Goal: Navigation & Orientation: Find specific page/section

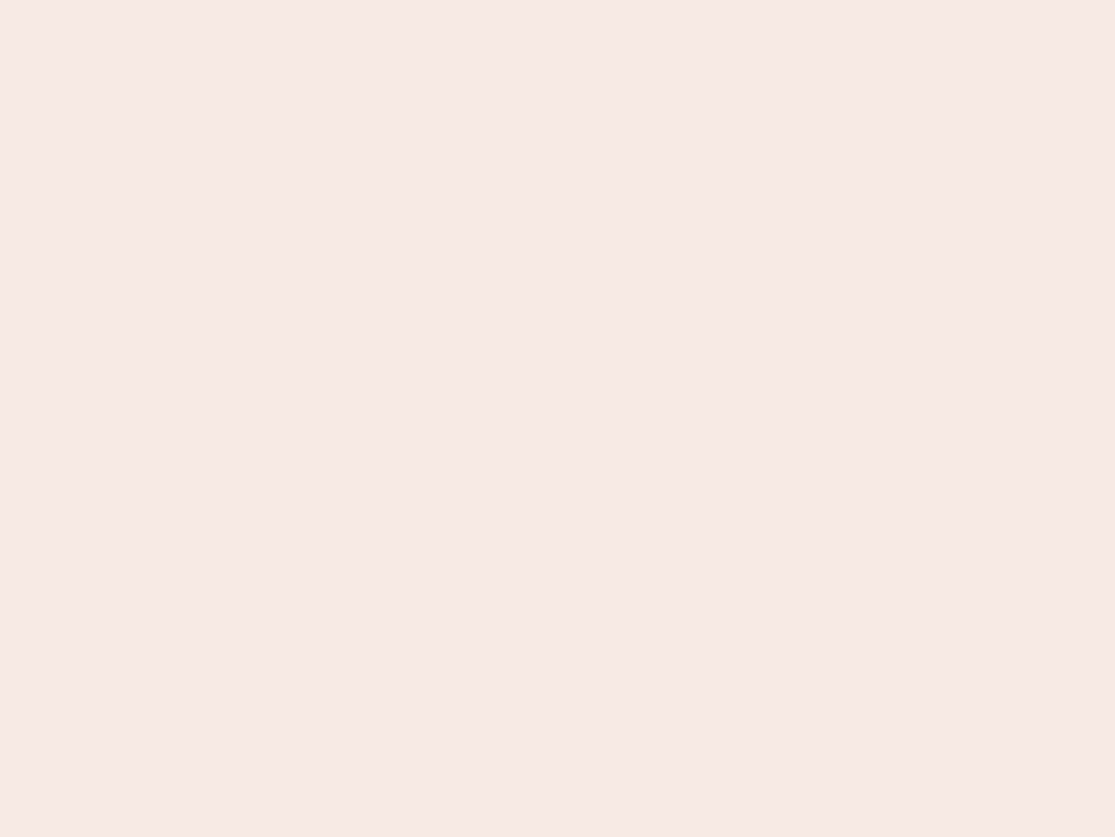
click at [558, 418] on nb-app "Almost there Thank you for registering for Newbook. Your account is under revie…" at bounding box center [557, 418] width 1115 height 837
click at [558, 0] on nb-app "Almost there Thank you for registering for Newbook. Your account is under revie…" at bounding box center [557, 418] width 1115 height 837
click at [596, 0] on nb-app "Almost there Thank you for registering for Newbook. Your account is under revie…" at bounding box center [557, 418] width 1115 height 837
click at [558, 418] on nb-app "Almost there Thank you for registering for Newbook. Your account is under revie…" at bounding box center [557, 418] width 1115 height 837
click at [558, 0] on nb-app "Almost there Thank you for registering for Newbook. Your account is under revie…" at bounding box center [557, 418] width 1115 height 837
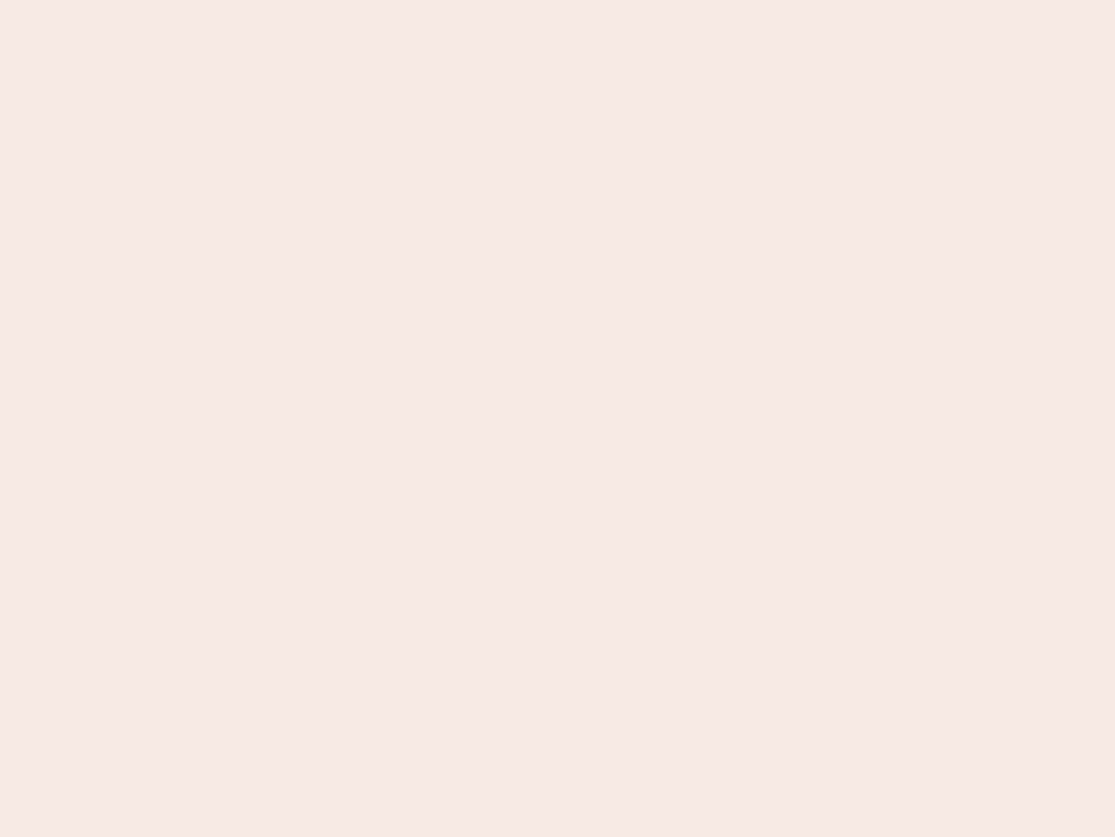
click at [390, 0] on nb-app "Almost there Thank you for registering for Newbook. Your account is under revie…" at bounding box center [557, 418] width 1115 height 837
click at [558, 418] on nb-app "Almost there Thank you for registering for Newbook. Your account is under revie…" at bounding box center [557, 418] width 1115 height 837
click at [558, 0] on nb-app "Almost there Thank you for registering for Newbook. Your account is under revie…" at bounding box center [557, 418] width 1115 height 837
click at [390, 0] on nb-app "Almost there Thank you for registering for Newbook. Your account is under revie…" at bounding box center [557, 418] width 1115 height 837
click at [558, 418] on nb-app "Almost there Thank you for registering for Newbook. Your account is under revie…" at bounding box center [557, 418] width 1115 height 837
